Goal: Task Accomplishment & Management: Use online tool/utility

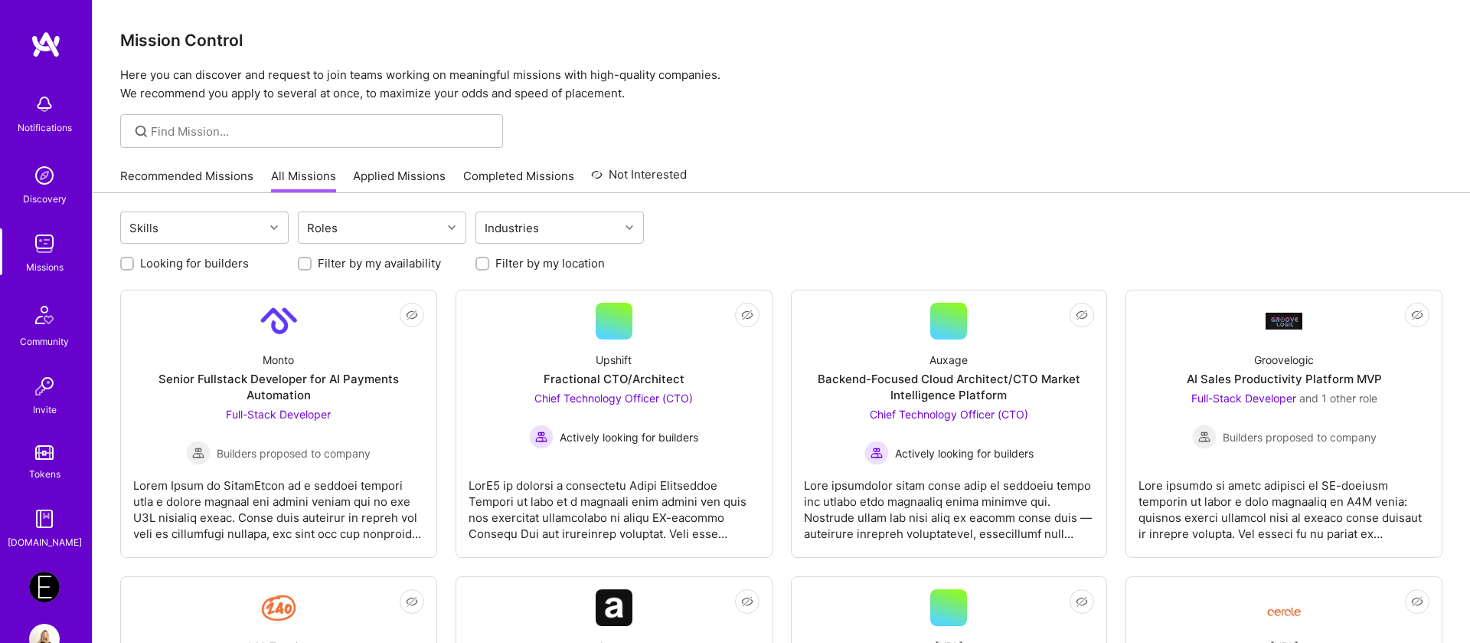
click at [400, 185] on link "Applied Missions" at bounding box center [399, 180] width 93 height 25
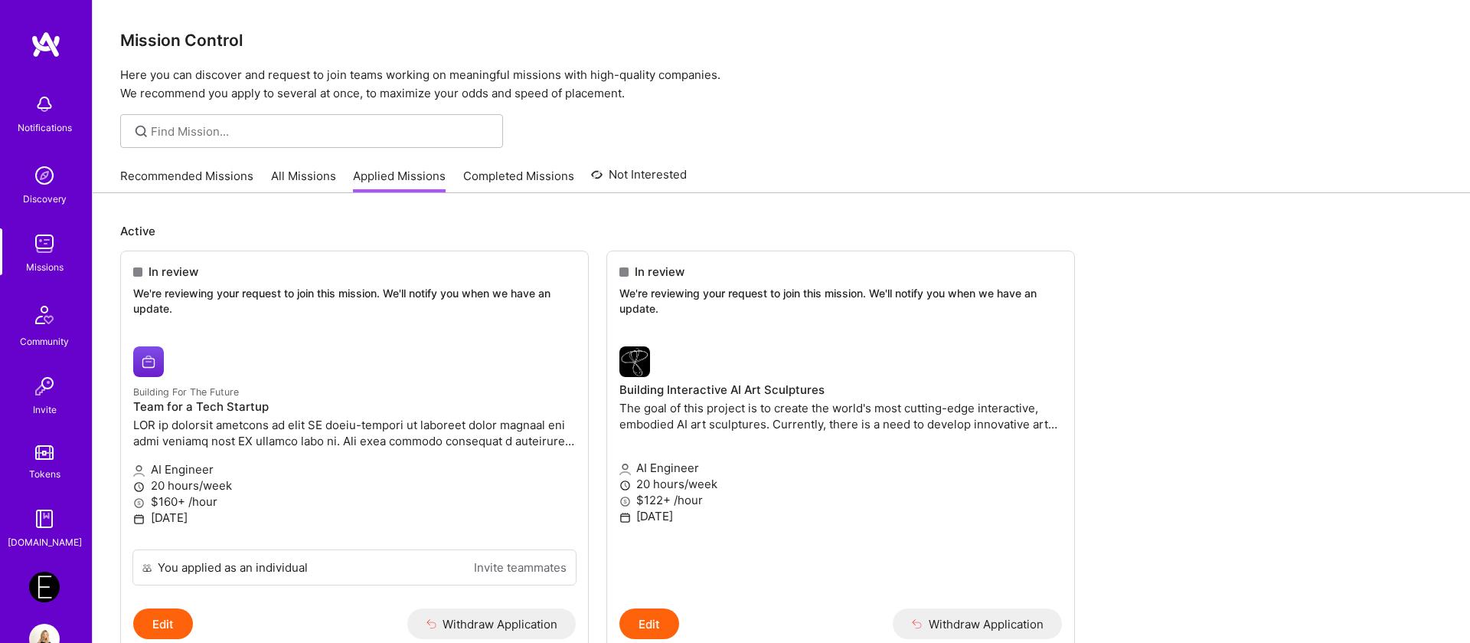
click at [57, 572] on link "Endeavor: Data Team- 3338DES275" at bounding box center [44, 586] width 38 height 31
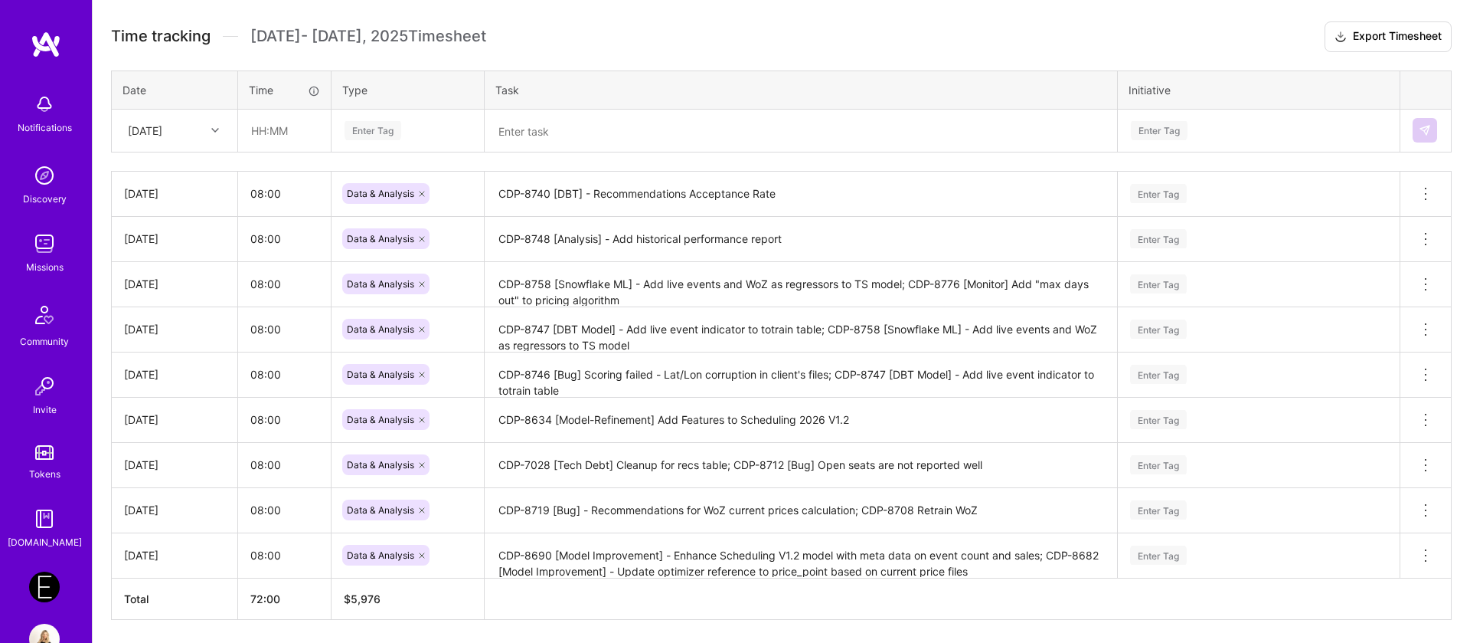
scroll to position [426, 0]
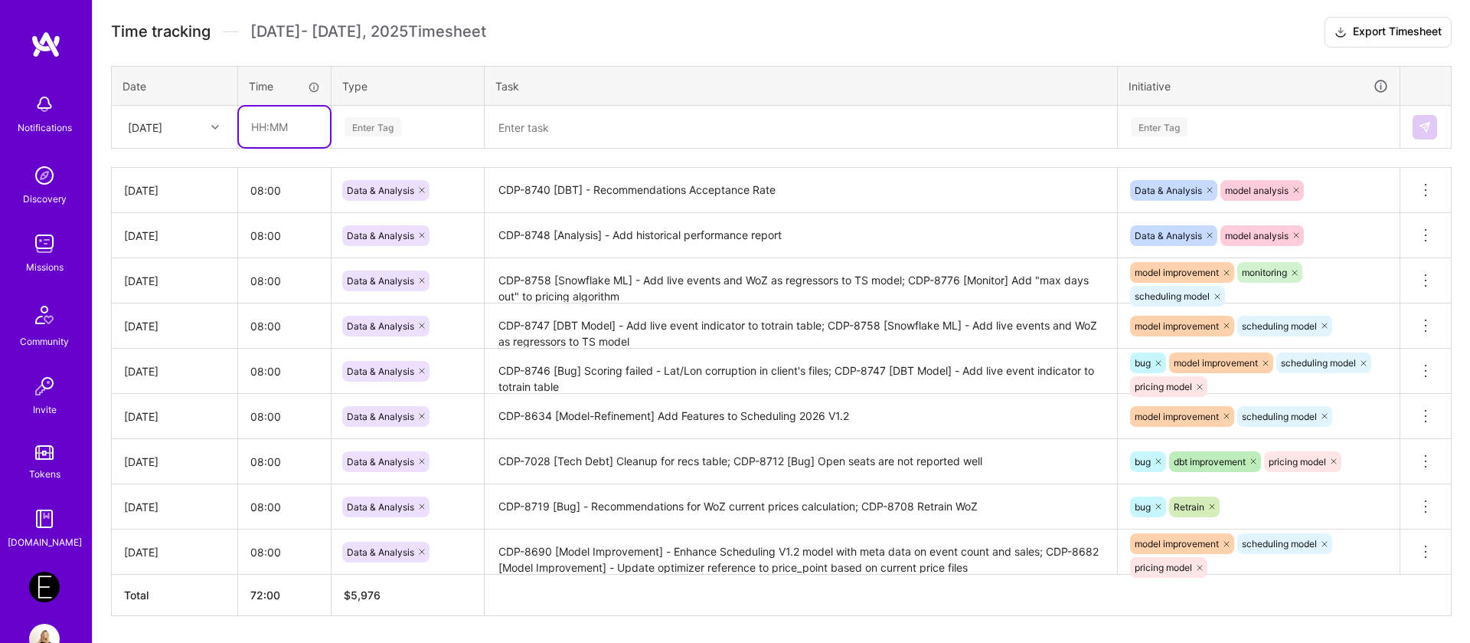
click at [286, 129] on input "text" at bounding box center [284, 126] width 91 height 41
type input "08:00"
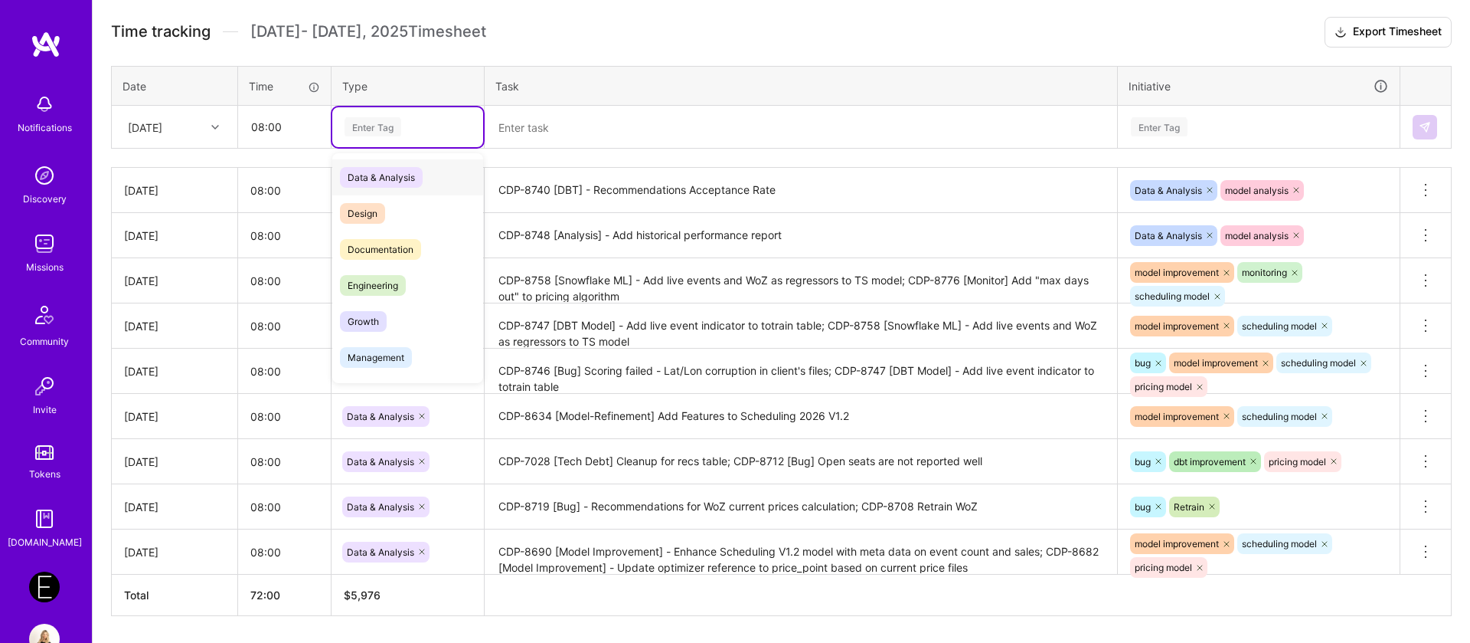
click at [379, 141] on div "Enter Tag" at bounding box center [407, 127] width 151 height 40
click at [386, 180] on span "Data & Analysis" at bounding box center [381, 177] width 83 height 21
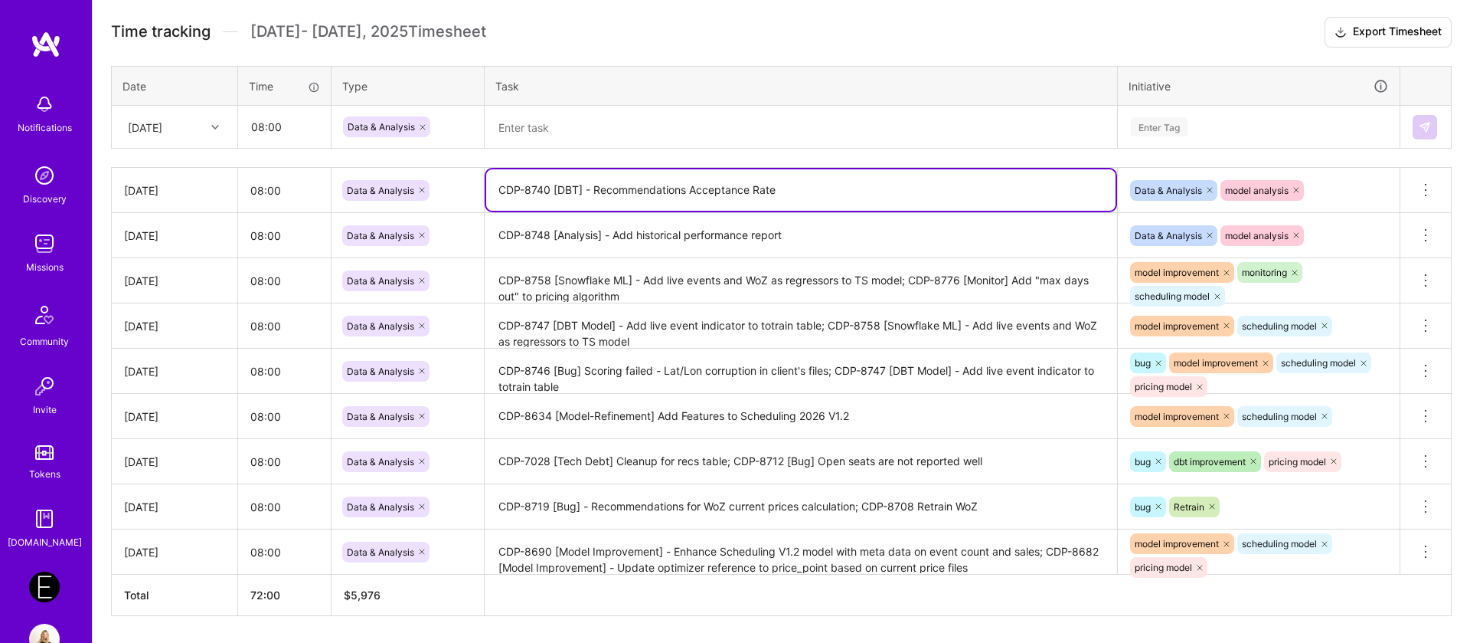
drag, startPoint x: 816, startPoint y: 189, endPoint x: 508, endPoint y: 165, distance: 309.6
click at [508, 165] on div "Time tracking [DATE] - [DATE] Timesheet Export Timesheet Date Time Type Task In…" at bounding box center [781, 316] width 1341 height 599
click at [532, 137] on textarea at bounding box center [800, 127] width 629 height 40
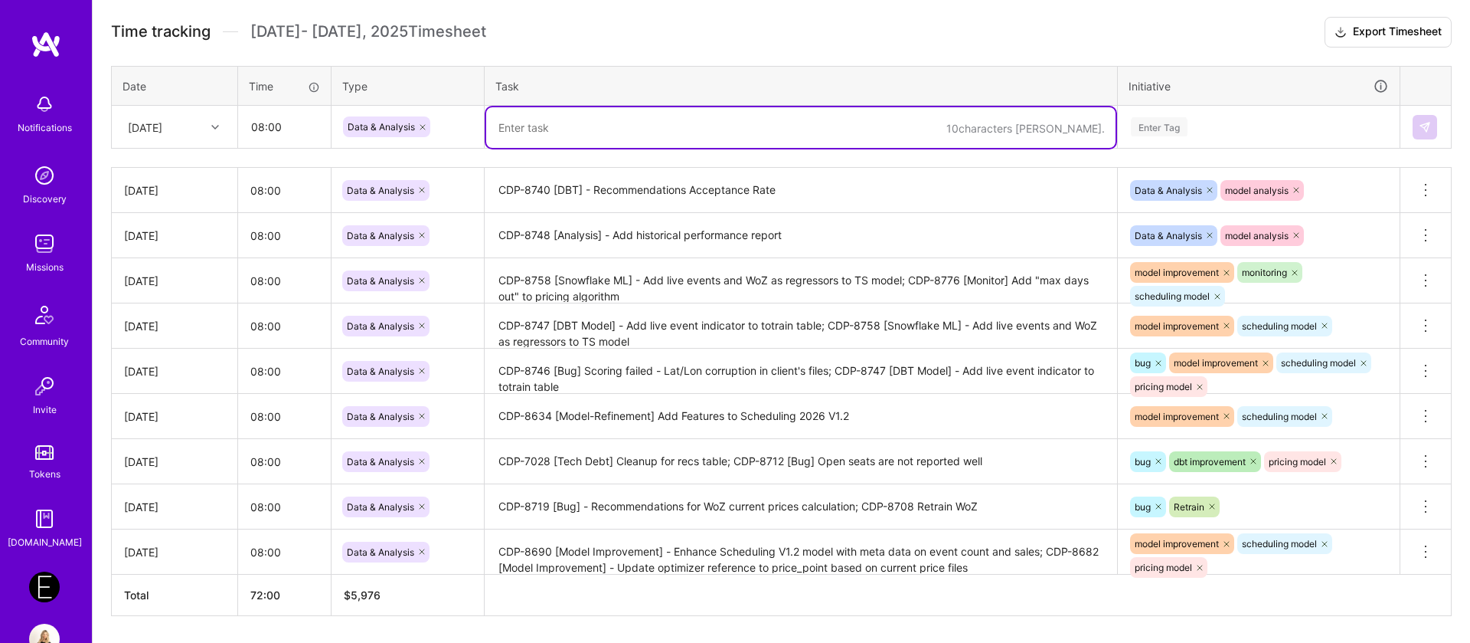
paste textarea "CDP-8740 [DBT] - Recommendations Acceptance Rate"
type textarea "CDP-8740 [DBT] - Recommendations Acceptance Rate"
click at [1162, 124] on div "Enter Tag" at bounding box center [1159, 127] width 57 height 24
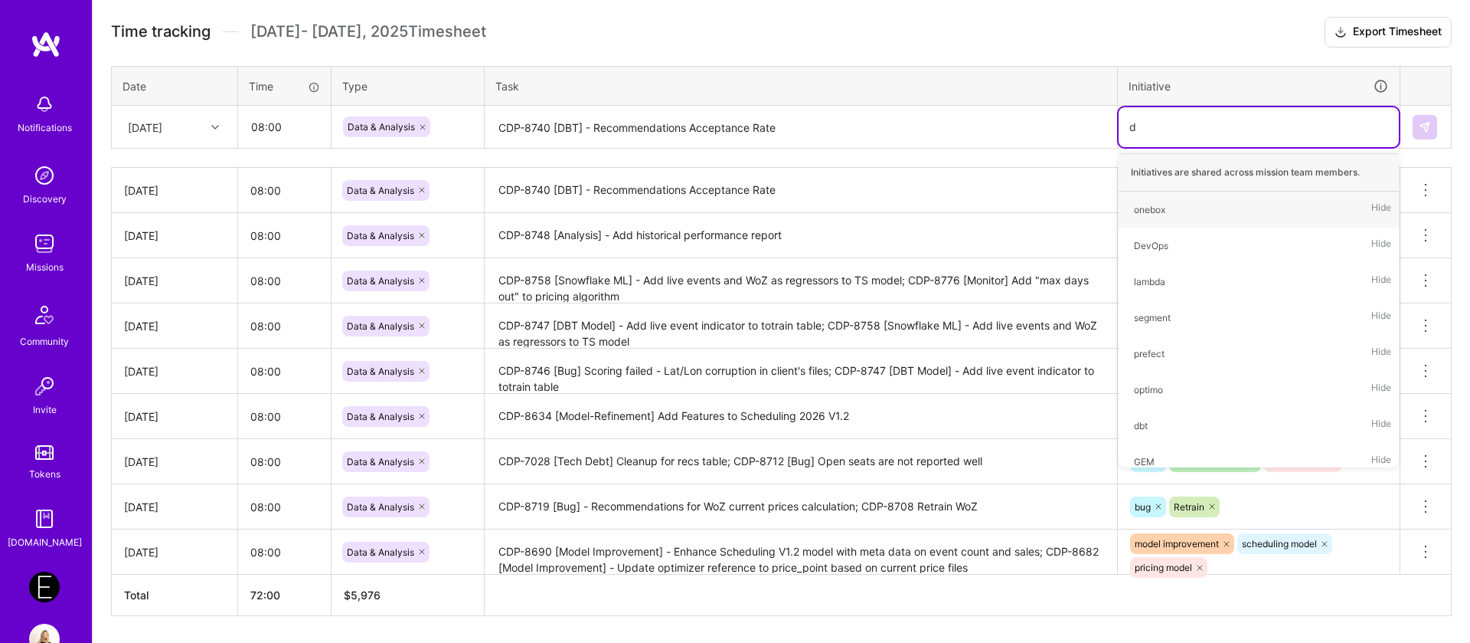
type input "da"
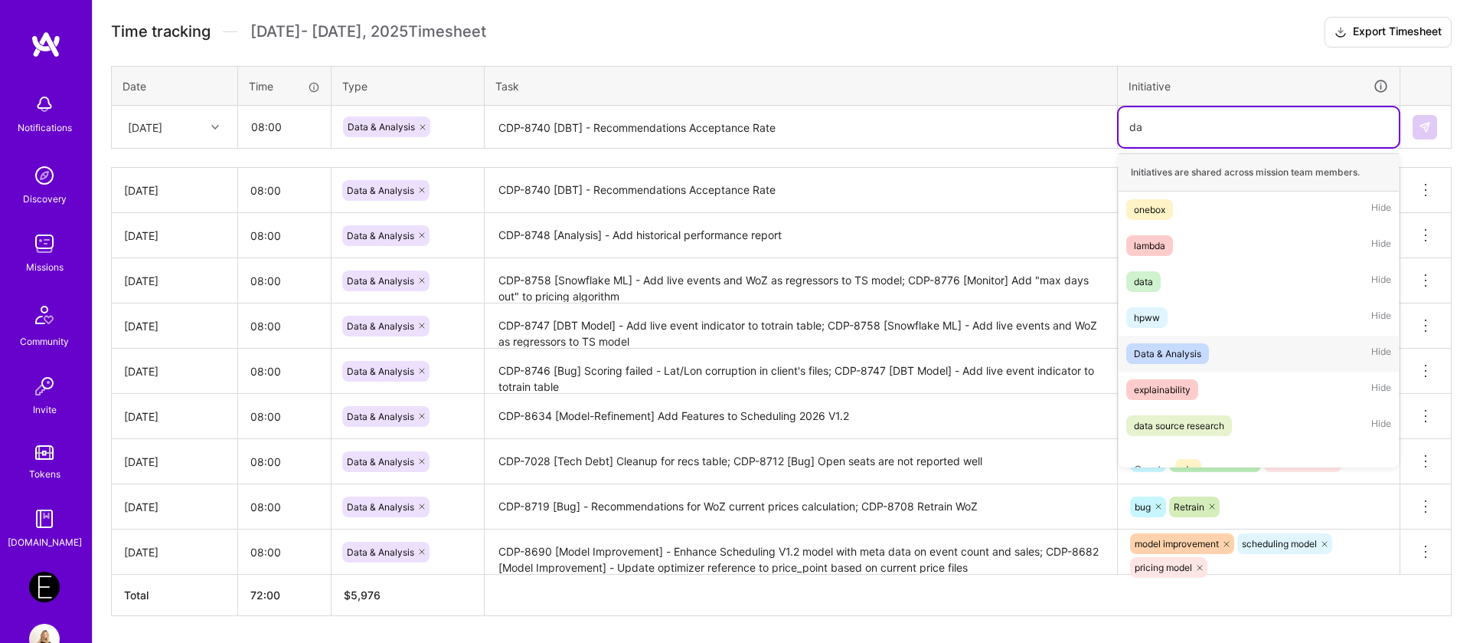
click at [1176, 358] on div "Data & Analysis" at bounding box center [1167, 353] width 67 height 16
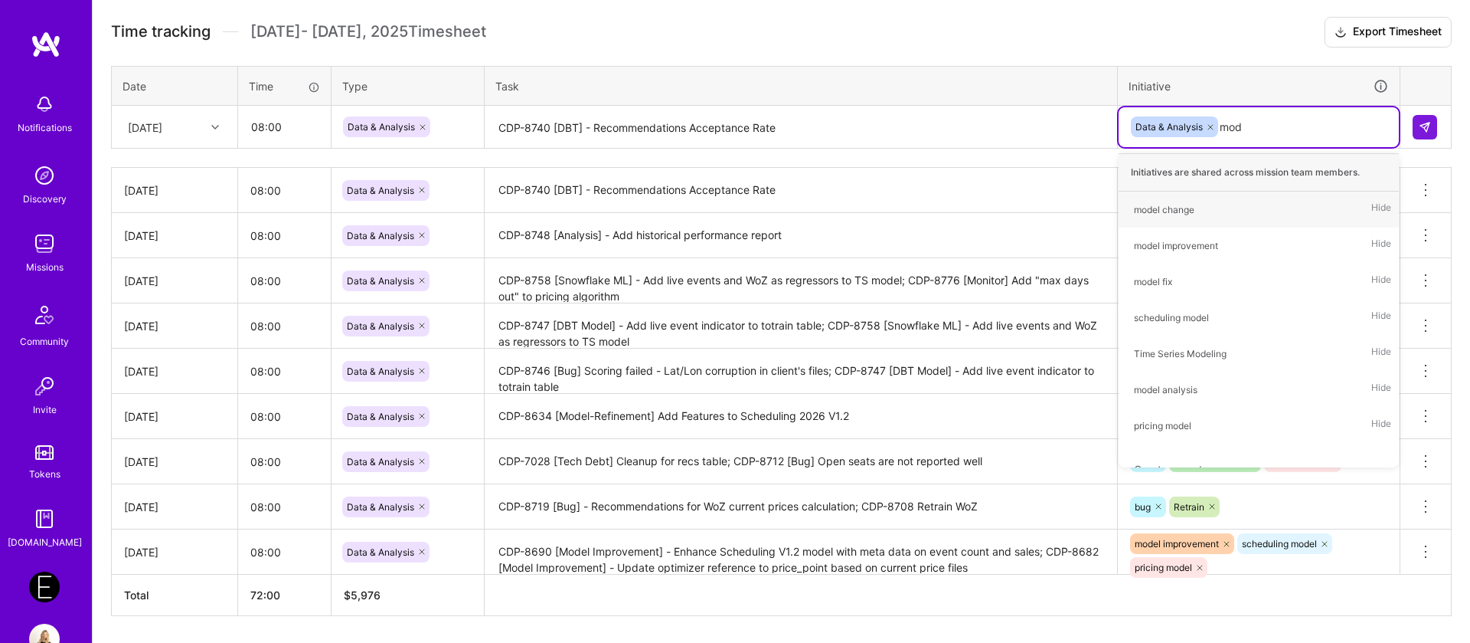
type input "mode"
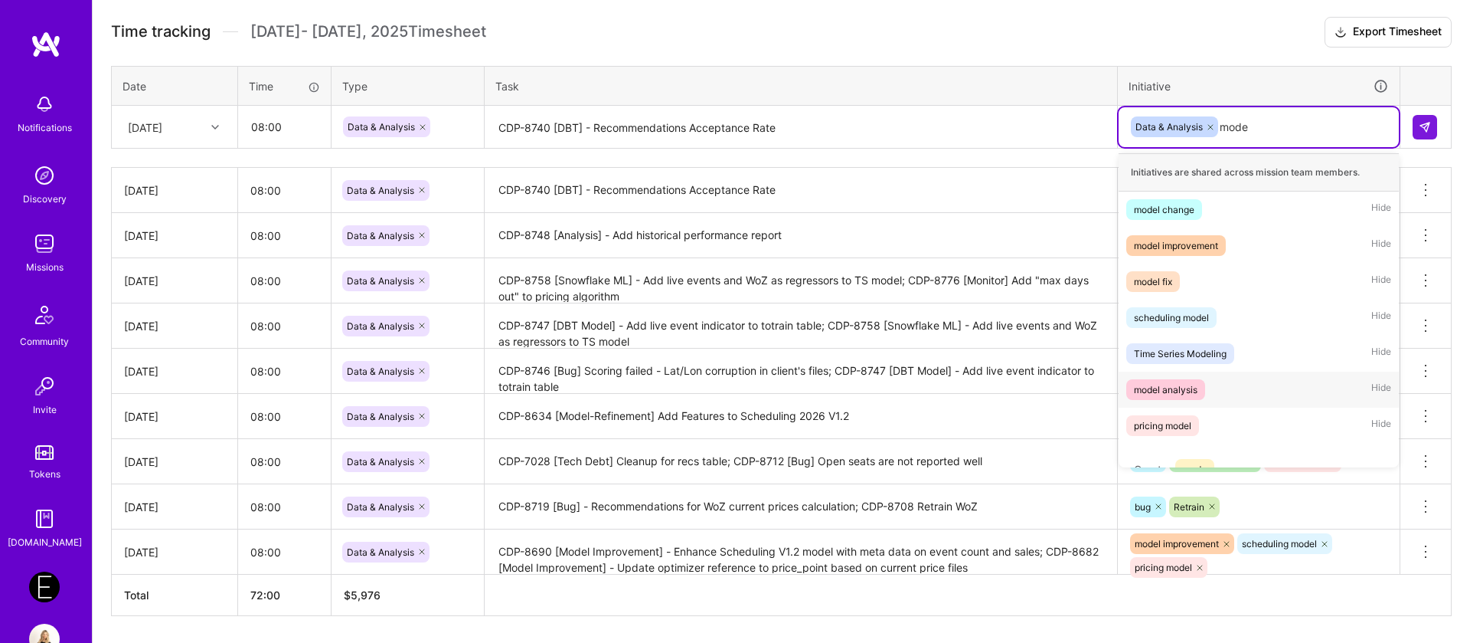
click at [1198, 393] on span "model analysis" at bounding box center [1165, 389] width 79 height 21
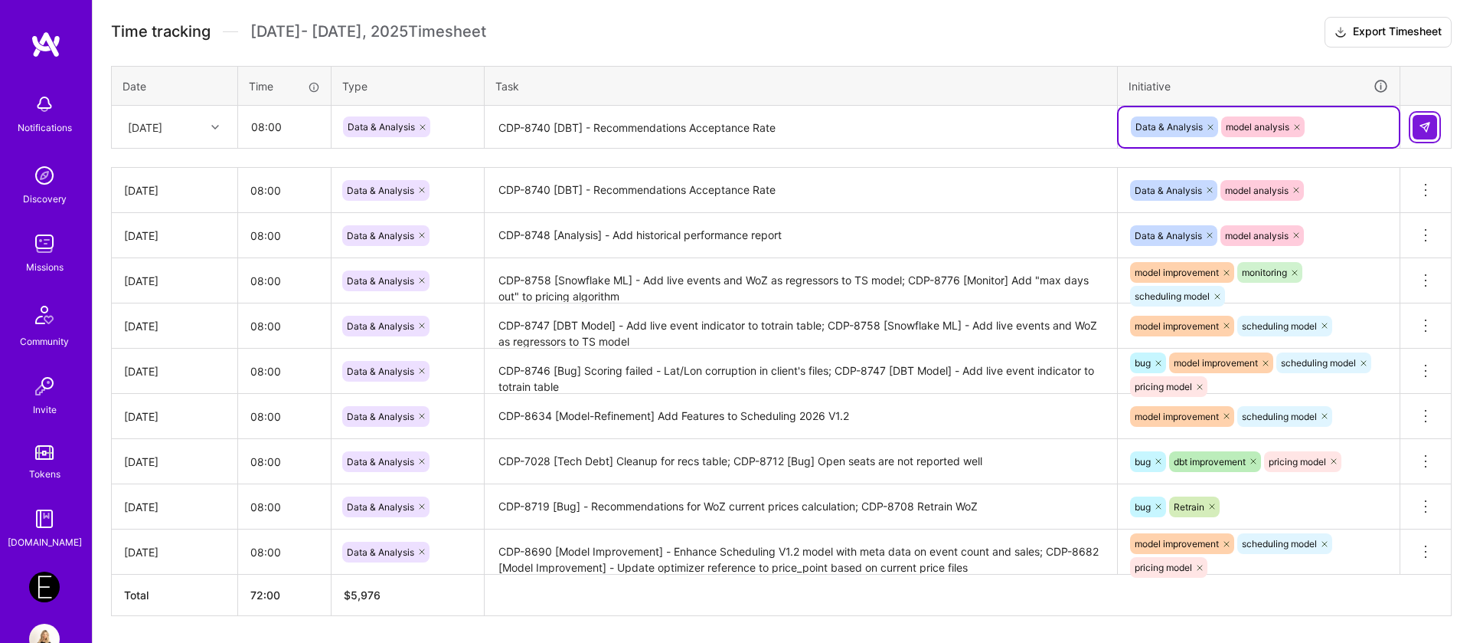
click at [1424, 129] on img at bounding box center [1425, 127] width 12 height 12
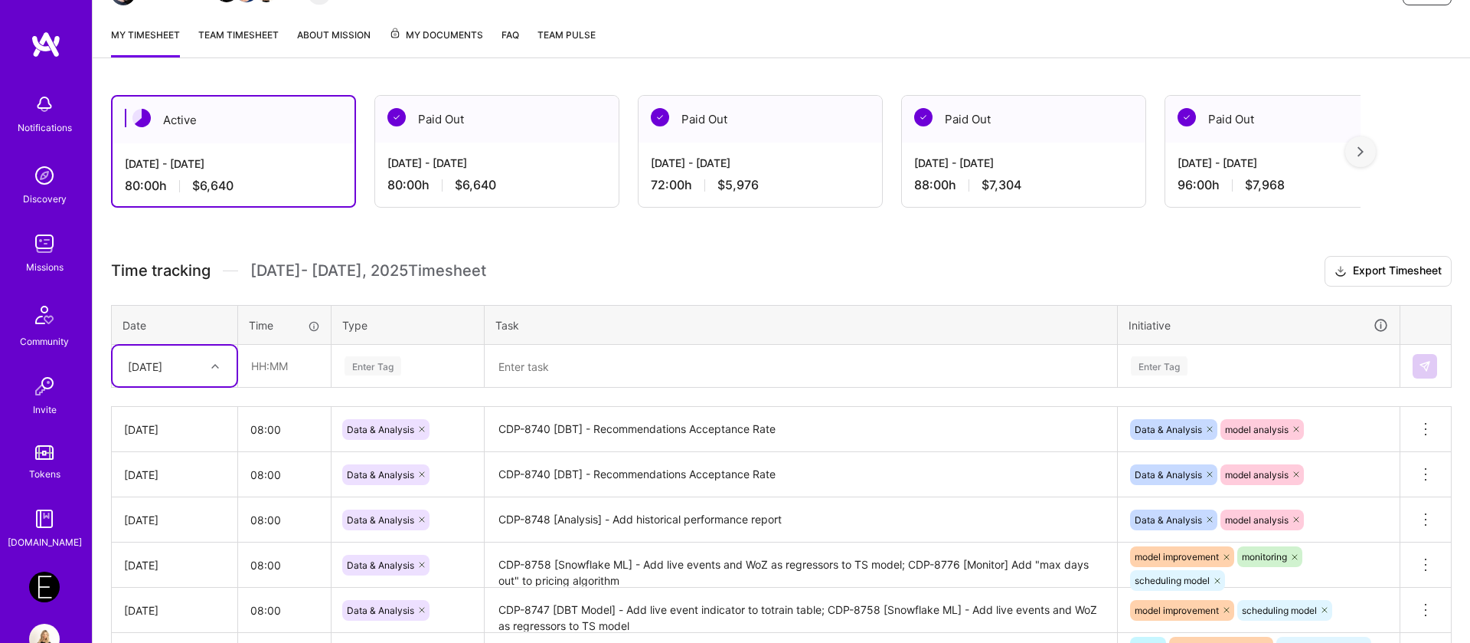
scroll to position [0, 0]
